Goal: Task Accomplishment & Management: Use online tool/utility

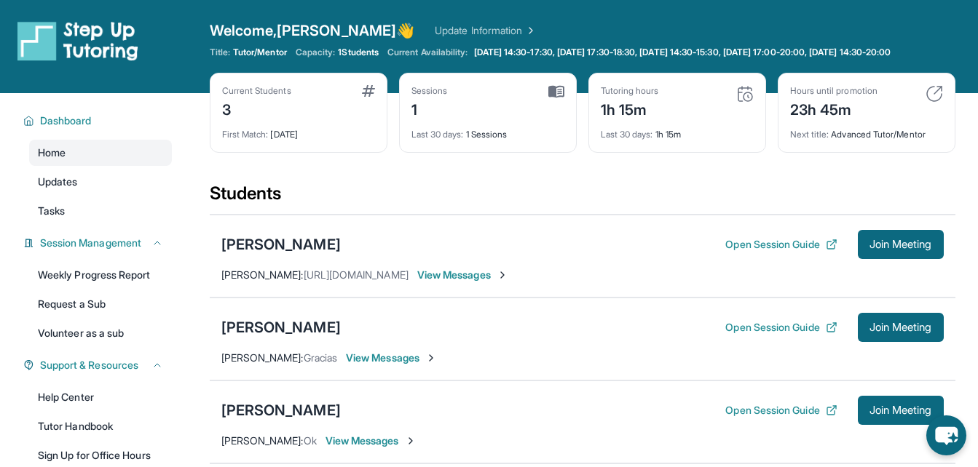
click at [735, 245] on div "Open Session Guide Join Meeting" at bounding box center [834, 244] width 218 height 29
click at [733, 252] on button "Open Session Guide" at bounding box center [780, 244] width 111 height 15
click at [751, 334] on button "Open Session Guide" at bounding box center [780, 327] width 111 height 15
click at [295, 249] on div "[PERSON_NAME]" at bounding box center [280, 244] width 119 height 20
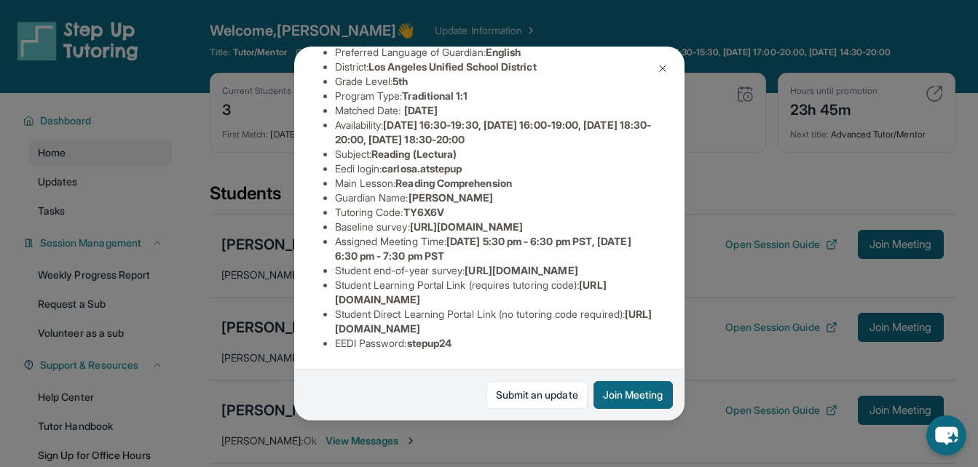
scroll to position [261, 0]
click at [665, 65] on img at bounding box center [663, 69] width 12 height 12
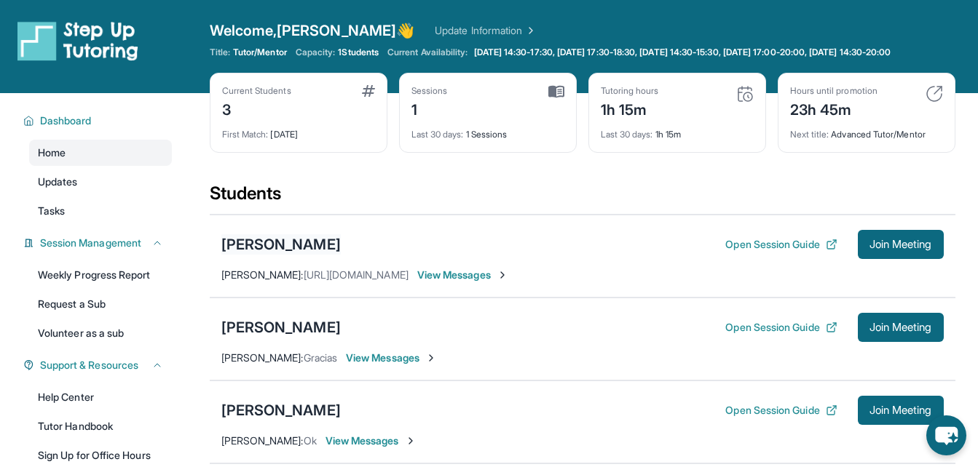
click at [265, 254] on div "[PERSON_NAME]" at bounding box center [280, 244] width 119 height 20
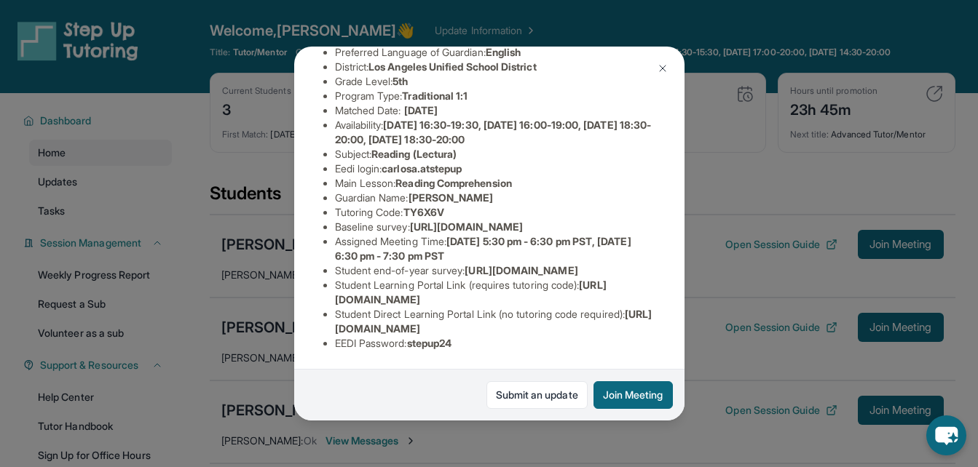
click at [660, 68] on img at bounding box center [663, 69] width 12 height 12
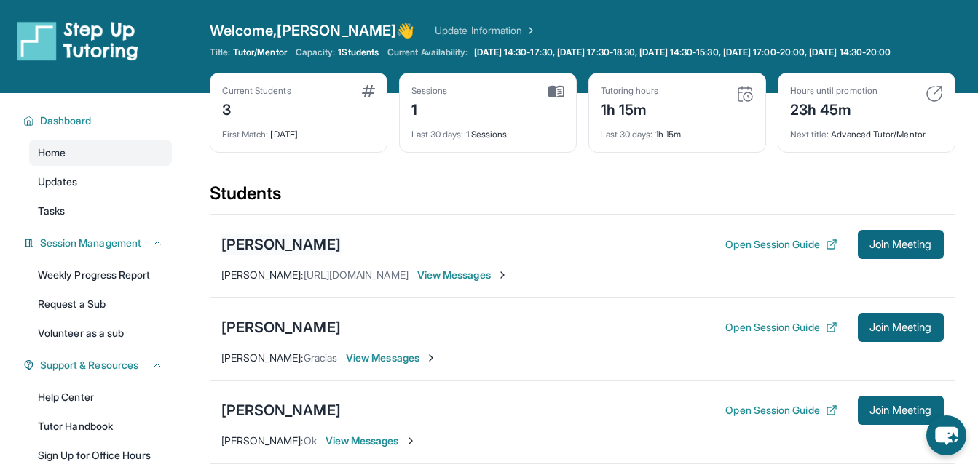
click at [256, 255] on div "[PERSON_NAME]" at bounding box center [280, 244] width 119 height 20
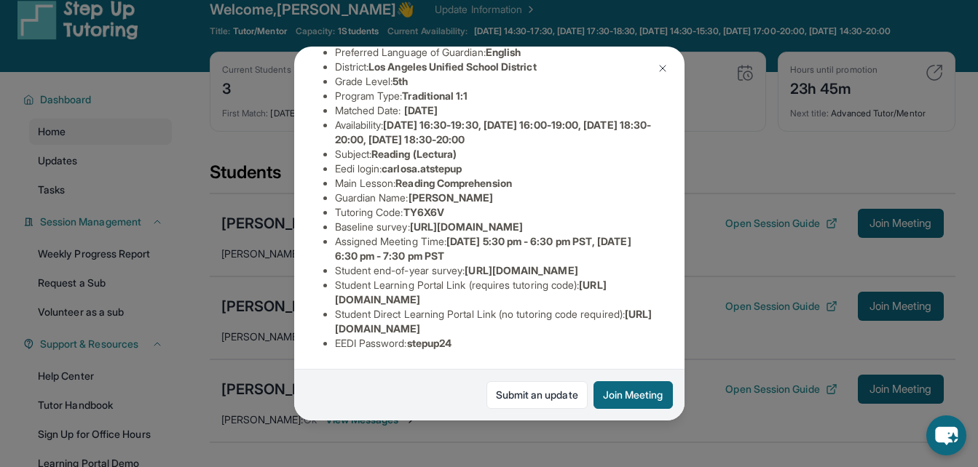
scroll to position [22, 0]
click at [666, 63] on img at bounding box center [663, 69] width 12 height 12
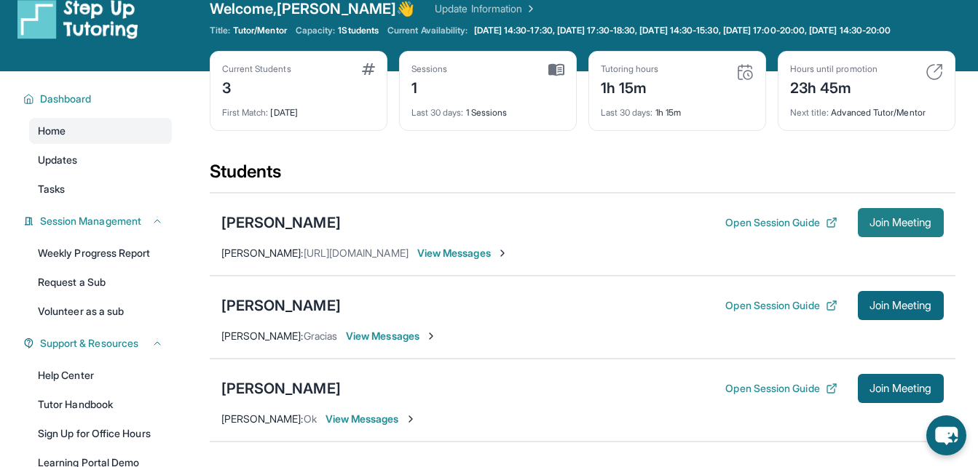
click at [878, 227] on span "Join Meeting" at bounding box center [900, 222] width 63 height 9
